Goal: Transaction & Acquisition: Purchase product/service

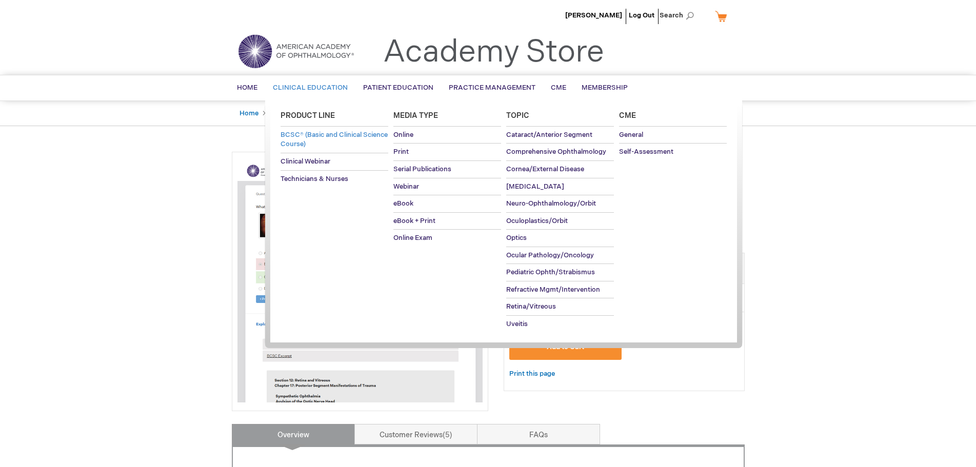
click at [339, 136] on span "BCSC® (Basic and Clinical Science Course)" at bounding box center [333, 140] width 107 height 18
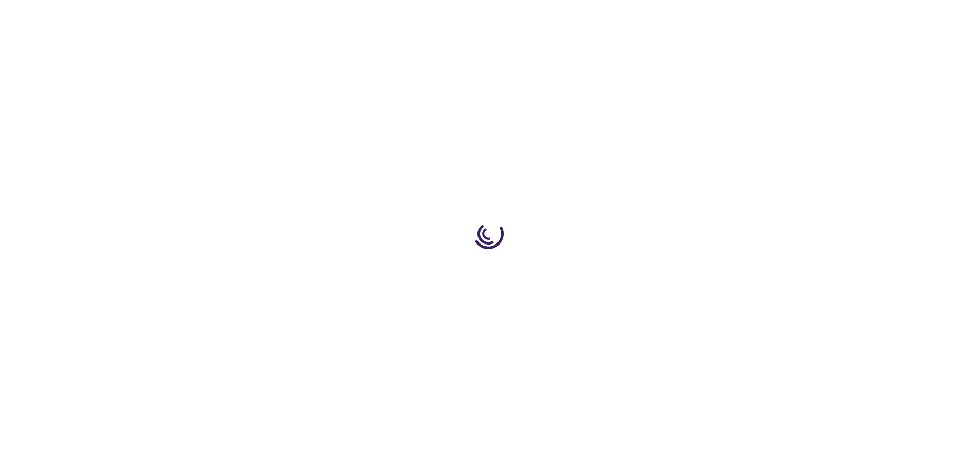
type input "1"
